Goal: Information Seeking & Learning: Learn about a topic

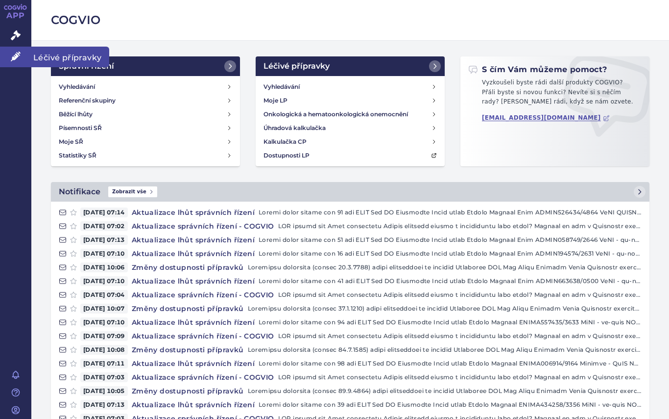
click at [11, 59] on icon at bounding box center [16, 56] width 10 height 10
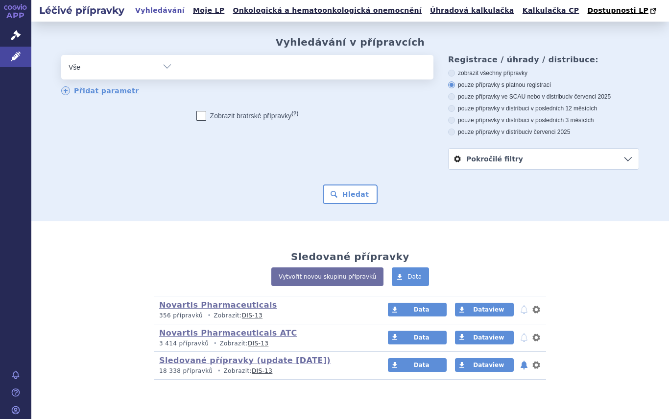
click at [204, 66] on ul at bounding box center [306, 65] width 254 height 21
click at [179, 66] on select at bounding box center [179, 66] width 0 height 25
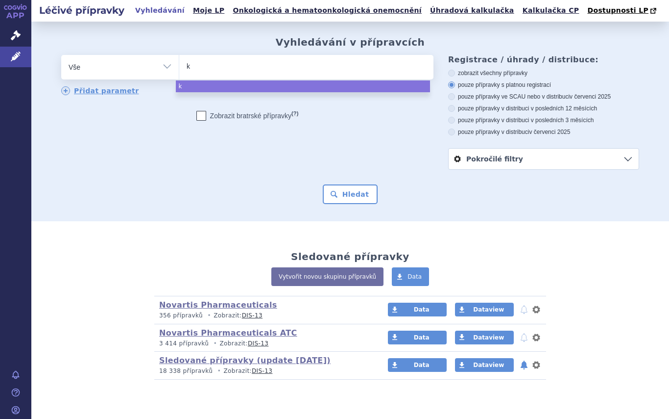
type input "ki"
type input "kis"
type input "kisq"
type input "kis"
type input "kisq"
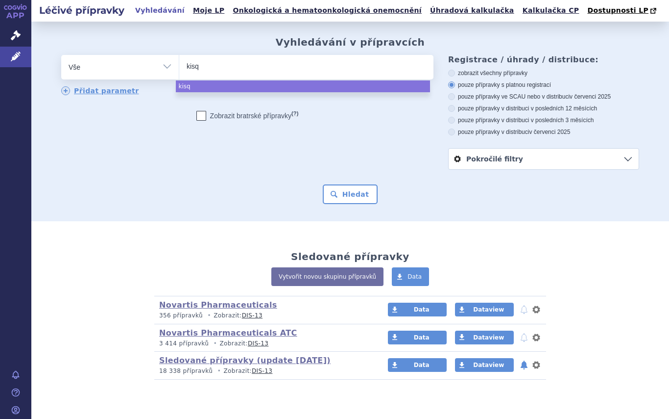
type input "kisqa"
type input "[MEDICAL_DATA]"
select select "[MEDICAL_DATA]"
type input "ve"
type input "ver"
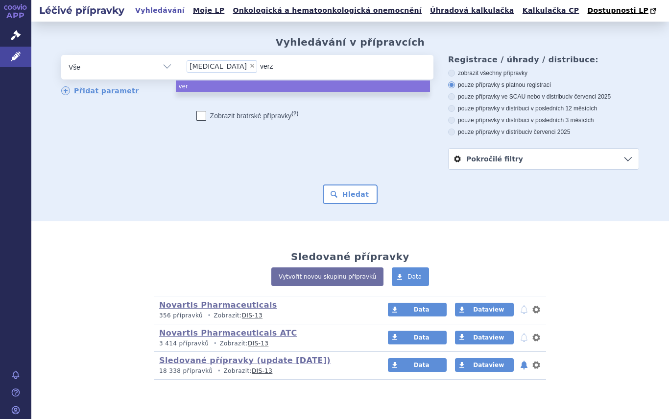
type input "verze"
type input "verzen"
type input "verzeni"
type input "verzenio"
type input "verzenios"
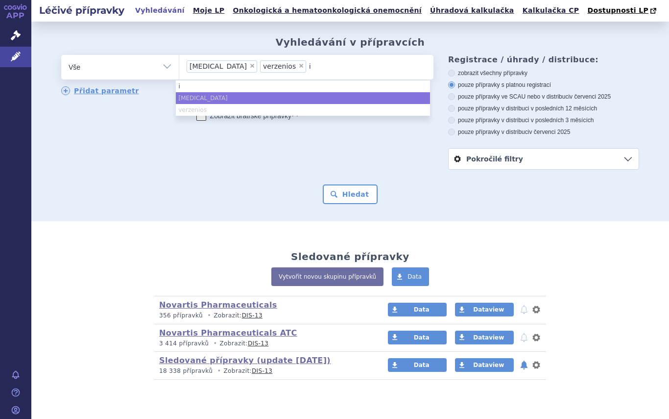
type input "ib"
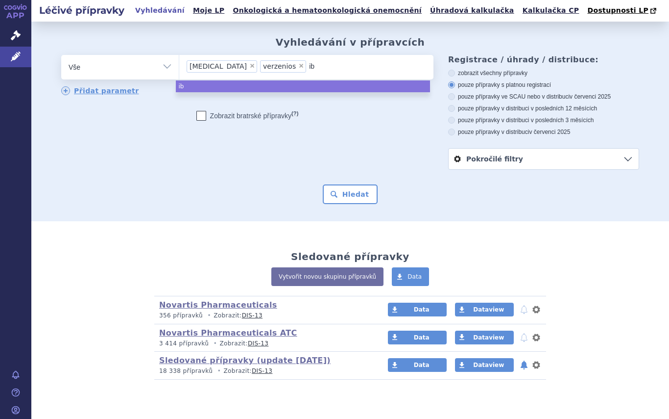
type input "ibr"
type input "ibra"
type input "ibran"
type input "ibranc"
type input "[MEDICAL_DATA]"
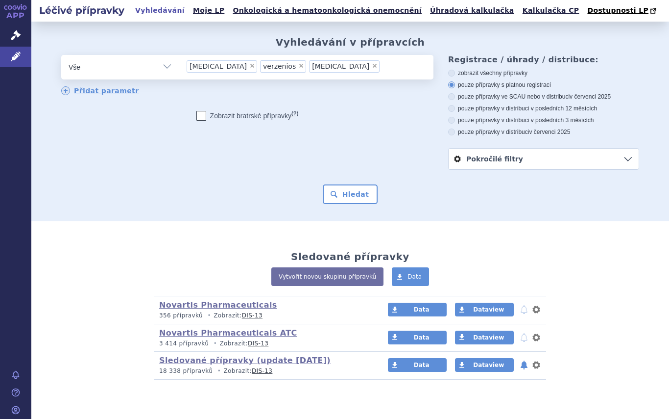
click at [341, 184] on form "odstranit Vše Přípravek/SUKL kód MAH VPOIS ATC/Aktivní látka kisqali" at bounding box center [350, 129] width 578 height 149
click at [354, 199] on button "Hledat" at bounding box center [350, 194] width 55 height 20
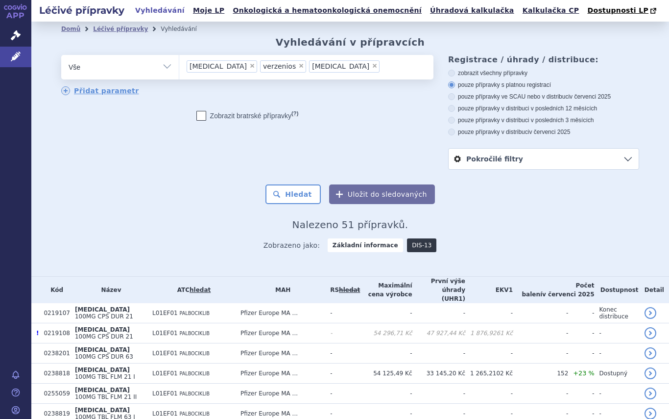
click at [407, 246] on link "DIS-13" at bounding box center [421, 245] width 29 height 14
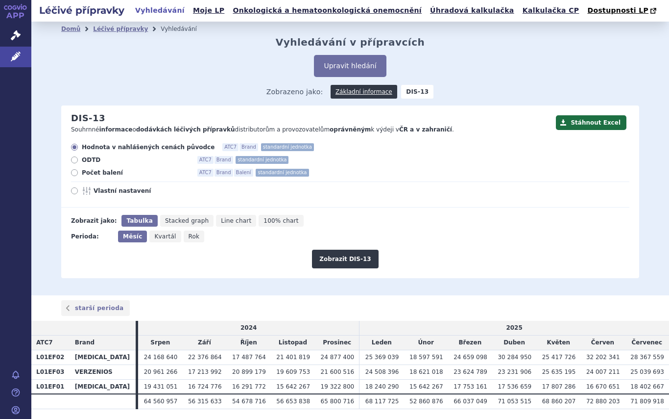
click at [189, 235] on span "Rok" at bounding box center [194, 236] width 11 height 7
click at [184, 235] on input "Rok" at bounding box center [187, 233] width 6 height 6
radio input "true"
click at [72, 161] on icon at bounding box center [74, 159] width 7 height 7
click at [72, 161] on input "ODTD ATC7 Brand standardní jednotka" at bounding box center [75, 161] width 6 height 6
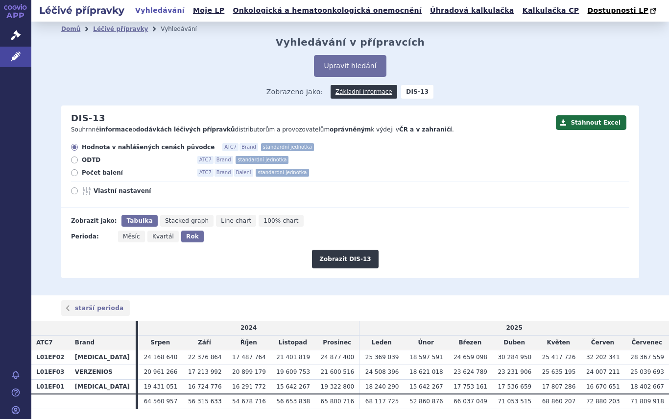
radio input "true"
click at [72, 175] on icon at bounding box center [74, 172] width 7 height 7
click at [72, 175] on input "Počet balení ATC7 Brand Balení standardní jednotka" at bounding box center [75, 174] width 6 height 6
radio input "true"
click at [340, 260] on button "Zobrazit DIS-13" at bounding box center [345, 258] width 66 height 19
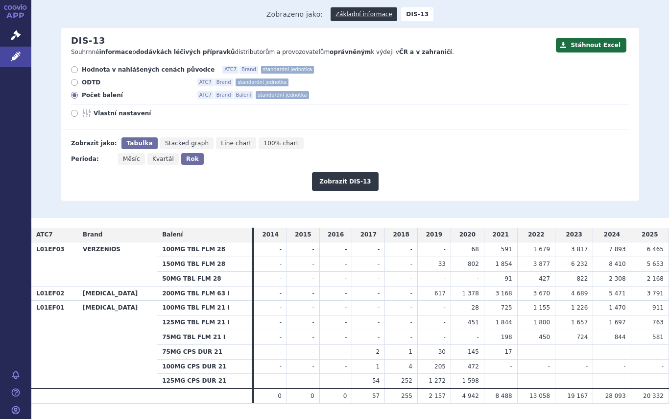
scroll to position [79, 0]
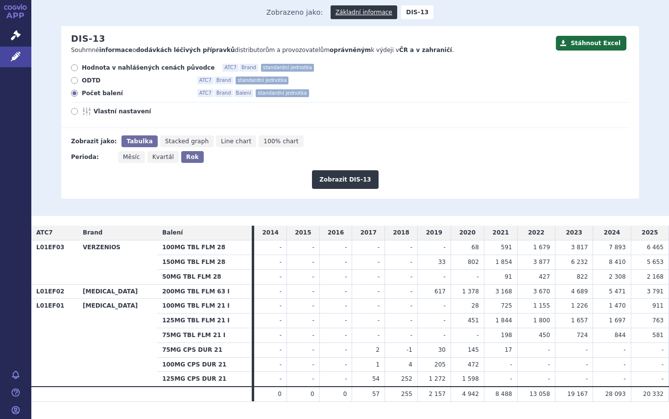
click at [71, 81] on icon at bounding box center [74, 80] width 7 height 7
click at [72, 81] on input "ODTD ATC7 Brand standardní jednotka" at bounding box center [75, 81] width 6 height 6
radio input "true"
click at [157, 159] on span "Kvartál" at bounding box center [163, 156] width 22 height 7
click at [154, 157] on input "Kvartál" at bounding box center [151, 154] width 6 height 6
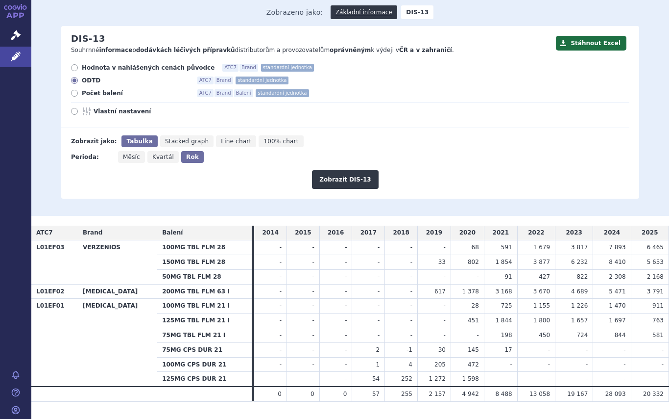
radio input "true"
click at [341, 182] on button "Zobrazit DIS-13" at bounding box center [345, 179] width 66 height 19
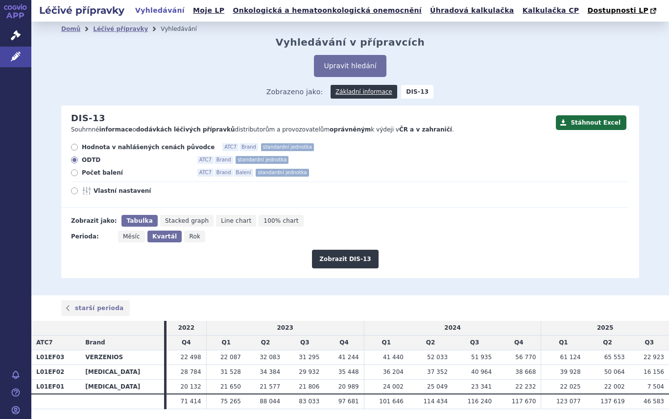
scroll to position [30, 0]
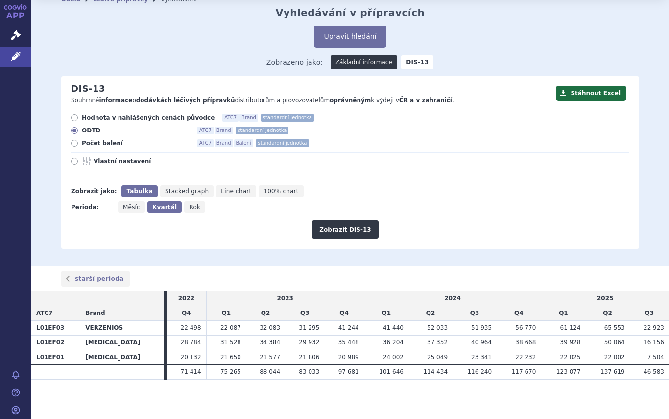
click at [89, 145] on span "Počet balení" at bounding box center [136, 143] width 108 height 8
click at [78, 145] on input "Počet balení ATC7 Brand Balení standardní jednotka" at bounding box center [75, 144] width 6 height 6
radio input "true"
click at [129, 208] on span "Měsíc" at bounding box center [131, 206] width 17 height 7
click at [124, 207] on input "Měsíc" at bounding box center [121, 204] width 6 height 6
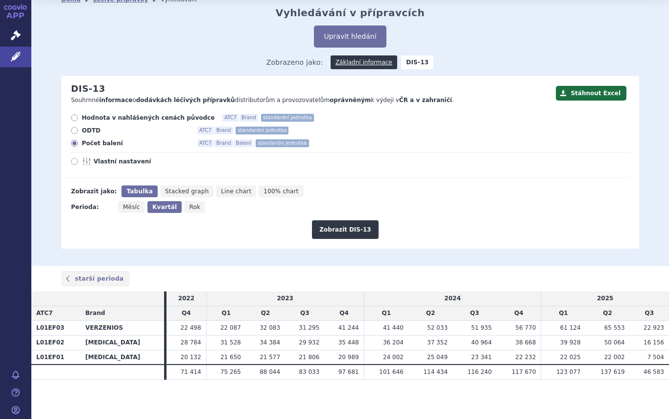
radio input "true"
click at [347, 225] on button "Zobrazit DIS-13" at bounding box center [345, 229] width 66 height 19
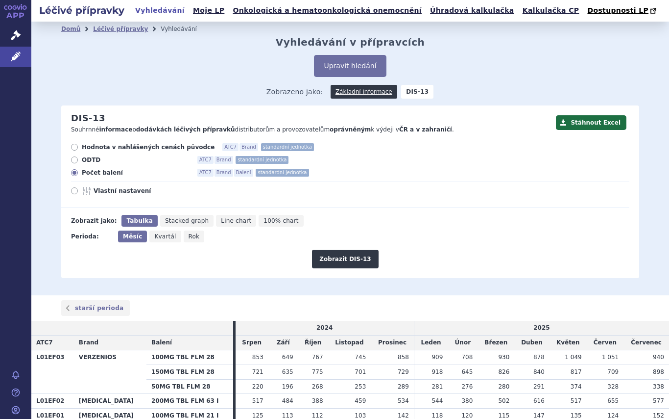
scroll to position [89, 0]
